Goal: Task Accomplishment & Management: Manage account settings

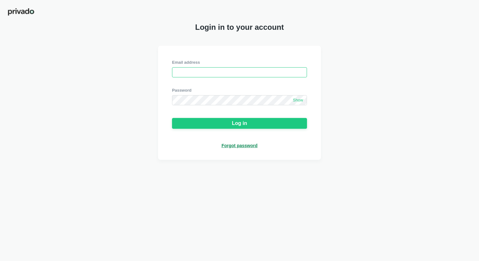
click at [221, 72] on input "email" at bounding box center [239, 72] width 135 height 10
click at [245, 144] on div "Forgot password" at bounding box center [240, 146] width 36 height 6
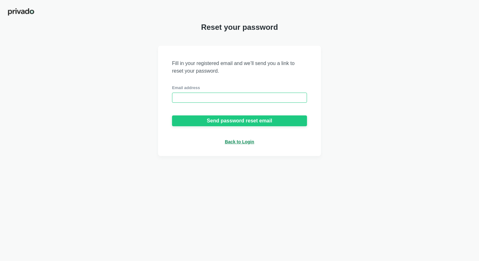
click at [199, 97] on input "email" at bounding box center [239, 98] width 135 height 10
paste input "acclinate.com"
type input "acclinate.com"
click at [195, 96] on input "email" at bounding box center [239, 98] width 135 height 10
paste input "juwan@acclinate.com"
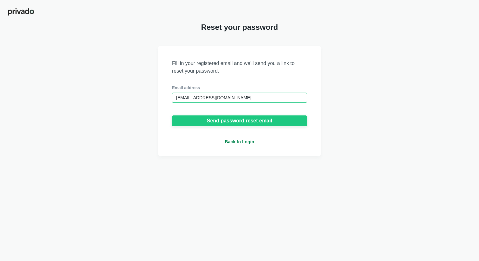
type input "juwan@acclinate.com"
drag, startPoint x: 155, startPoint y: 79, endPoint x: 149, endPoint y: 52, distance: 27.0
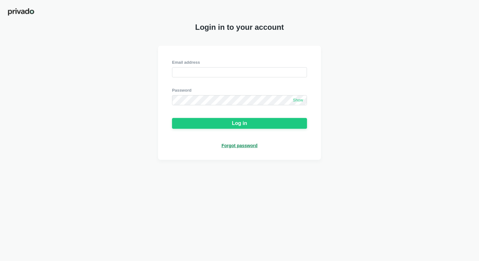
click at [241, 147] on div "Forgot password" at bounding box center [240, 146] width 36 height 6
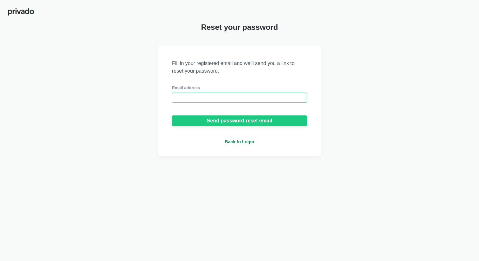
click at [203, 94] on input "email" at bounding box center [239, 98] width 135 height 10
paste input "juwan@acclinate.com"
type input "juwan@acclinate.com"
click at [117, 61] on div "Fill in your registered email and we’ll send you a link to reset your password.…" at bounding box center [239, 101] width 479 height 110
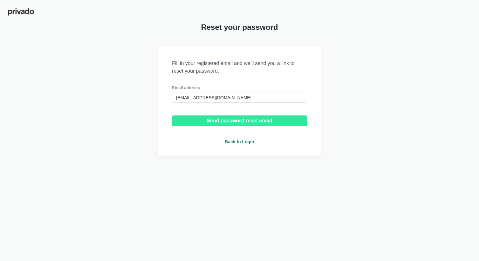
click at [289, 122] on button "Send password reset email" at bounding box center [239, 120] width 135 height 11
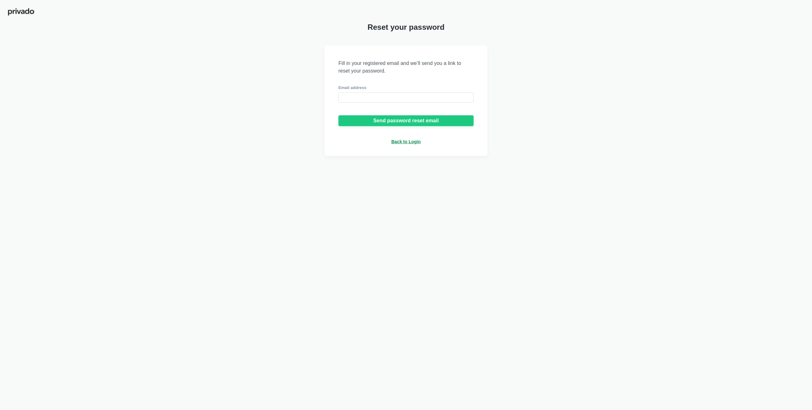
click at [621, 119] on div "Fill in your registered email and we’ll send you a link to reset your password.…" at bounding box center [406, 101] width 812 height 110
click at [197, 53] on div "Fill in your registered email and we’ll send you a link to reset your password.…" at bounding box center [406, 101] width 812 height 110
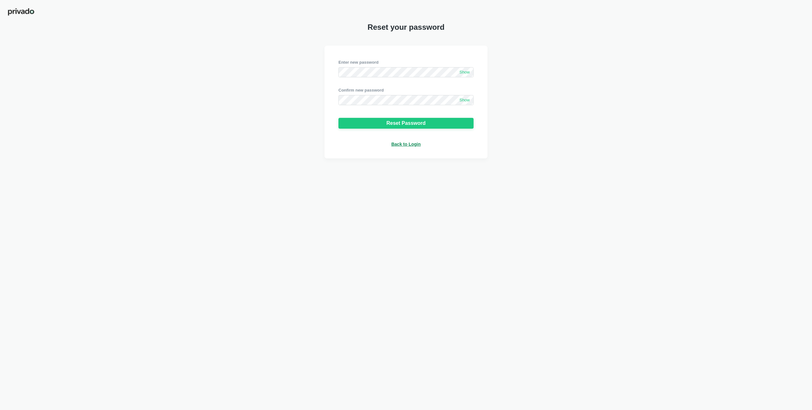
click at [130, 129] on div "Enter new password Show Confirm new password Show Reset Password Back to Login" at bounding box center [406, 102] width 812 height 113
click at [242, 144] on div "Email address Password Show Log in Forgot password" at bounding box center [406, 103] width 812 height 114
click at [282, 75] on div "Email address Password Show Log in Forgot password" at bounding box center [406, 103] width 812 height 114
click at [210, 161] on div "Login in to your account Email address Password Show Log in Forgot password" at bounding box center [406, 205] width 812 height 410
click at [280, 249] on div "Login in to your account Email address Password Show Log in Forgot password" at bounding box center [406, 205] width 812 height 410
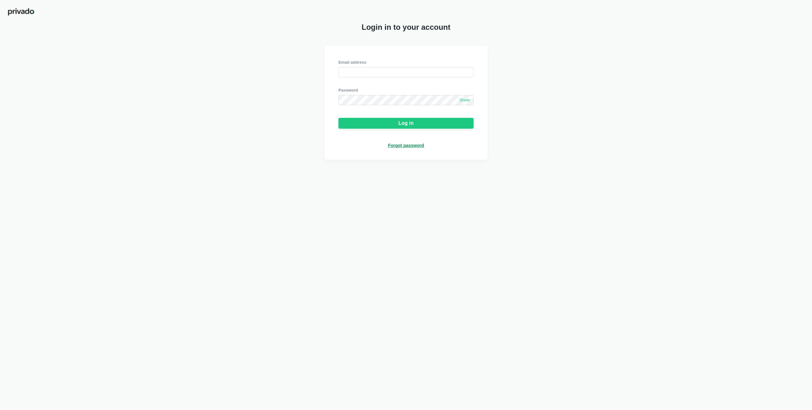
click at [533, 231] on div "Login in to your account Email address Password Show Log in Forgot password" at bounding box center [406, 205] width 812 height 410
click at [308, 55] on div "Email address Password Show Log in Forgot password" at bounding box center [406, 103] width 812 height 114
click at [231, 163] on div "Login in to your account Email address Password Show Log in Forgot password" at bounding box center [406, 205] width 812 height 410
click at [499, 244] on div "Login in to your account Email address Password Show Log in Forgot password" at bounding box center [406, 205] width 812 height 410
click at [651, 98] on div "Email address Password Show Log in Forgot password" at bounding box center [406, 103] width 812 height 114
